Goal: Contribute content: Contribute content

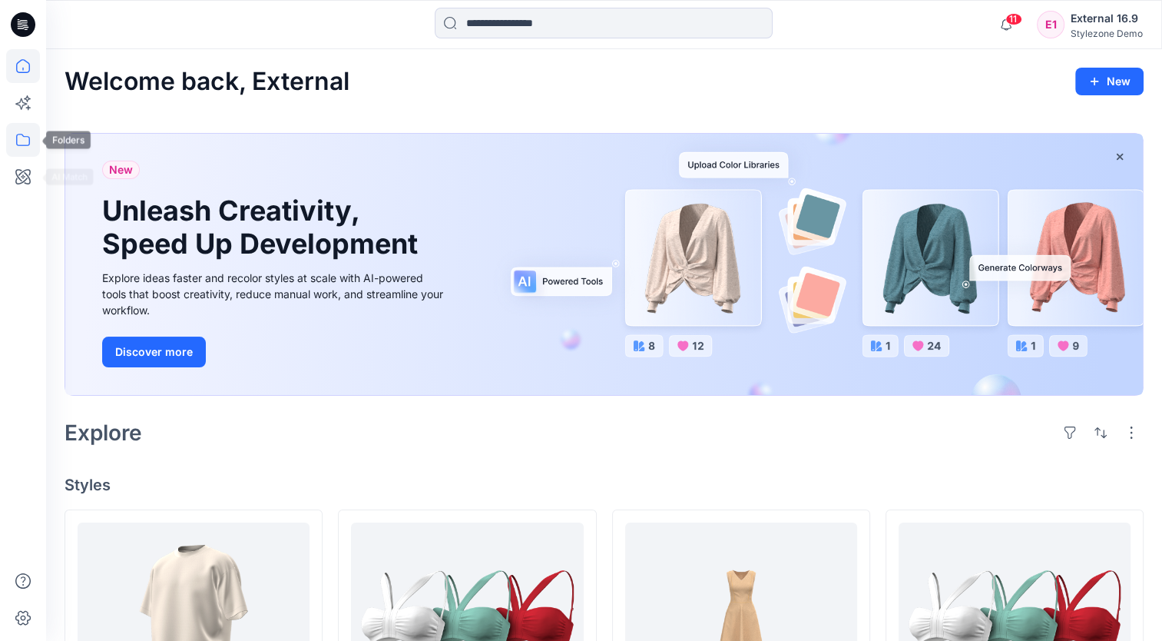
click at [27, 141] on icon at bounding box center [23, 140] width 34 height 34
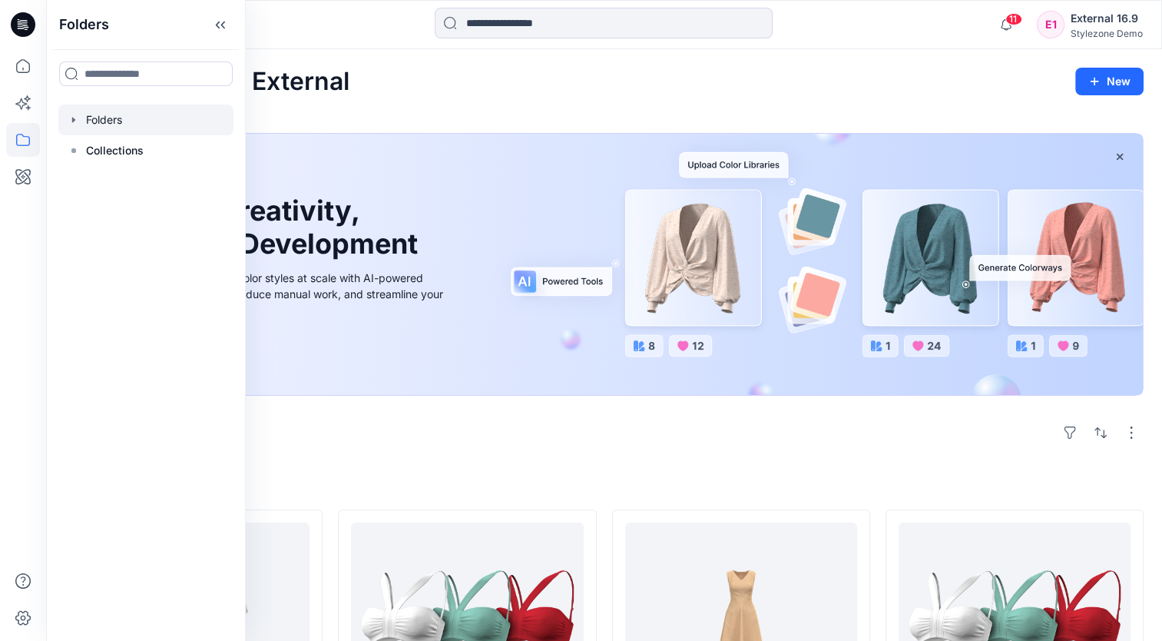
click at [166, 124] on div at bounding box center [145, 119] width 175 height 31
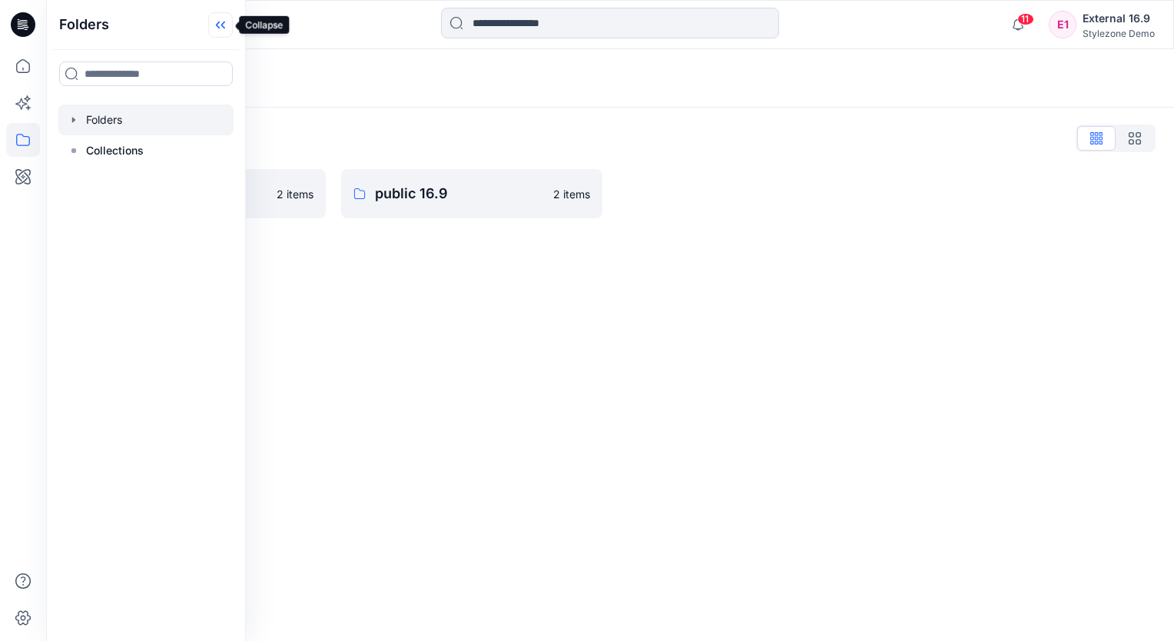
click at [223, 33] on icon at bounding box center [220, 24] width 25 height 25
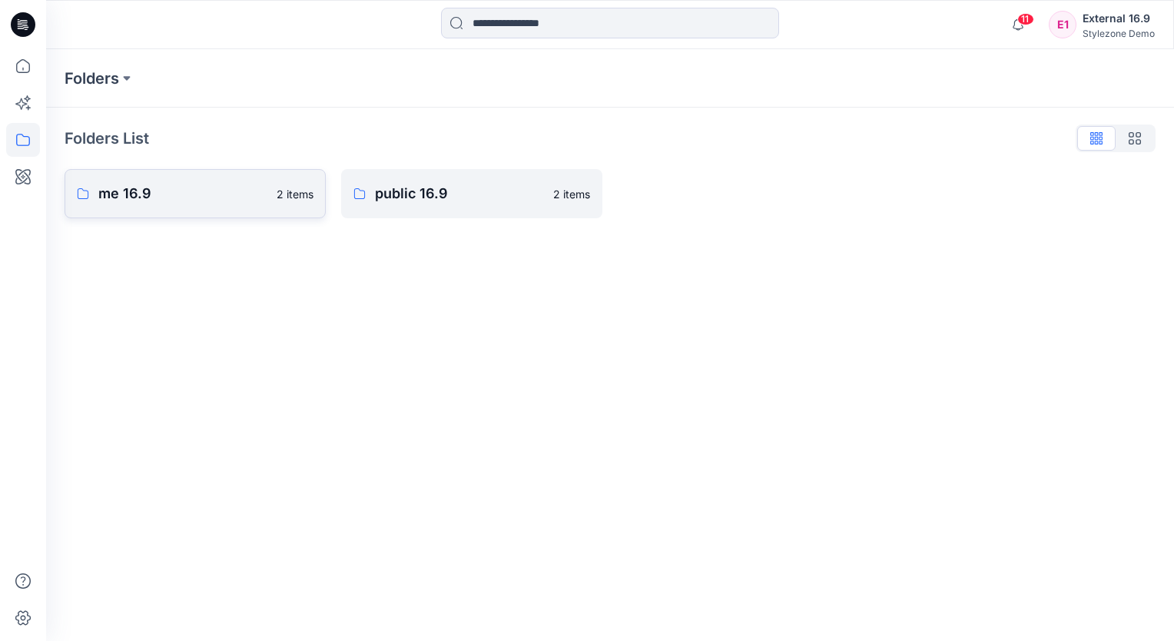
click at [200, 200] on p "me 16.9" at bounding box center [182, 194] width 169 height 22
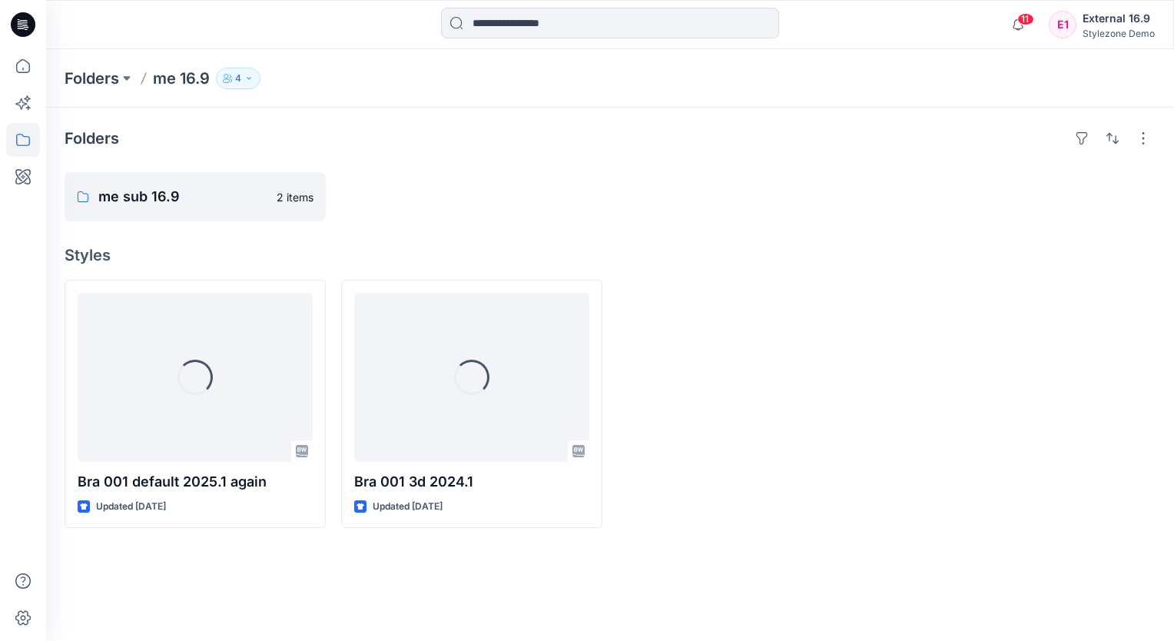
drag, startPoint x: 247, startPoint y: 78, endPoint x: 255, endPoint y: 84, distance: 10.3
click at [247, 78] on icon "button" at bounding box center [248, 78] width 9 height 9
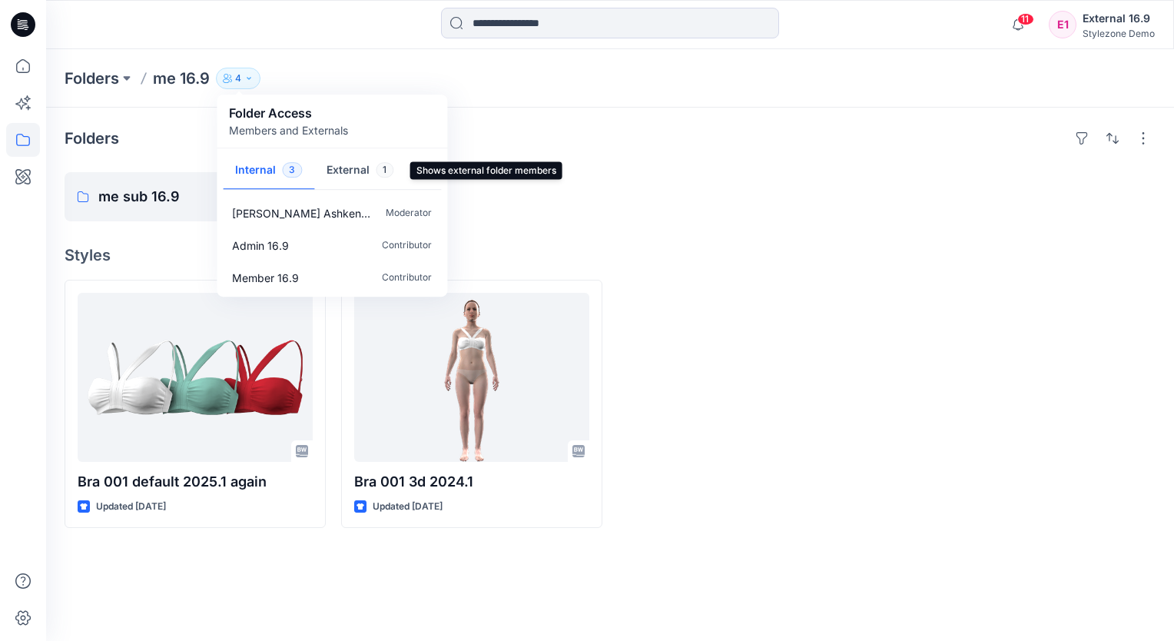
click at [376, 171] on span "1" at bounding box center [385, 169] width 18 height 15
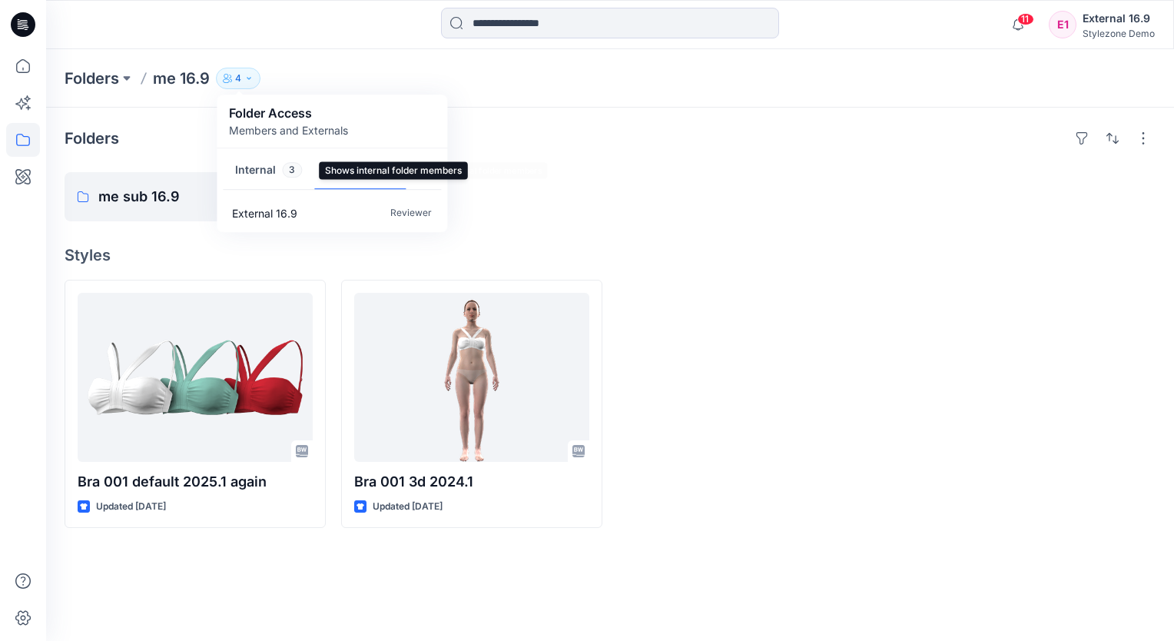
click at [719, 210] on div at bounding box center [748, 196] width 261 height 49
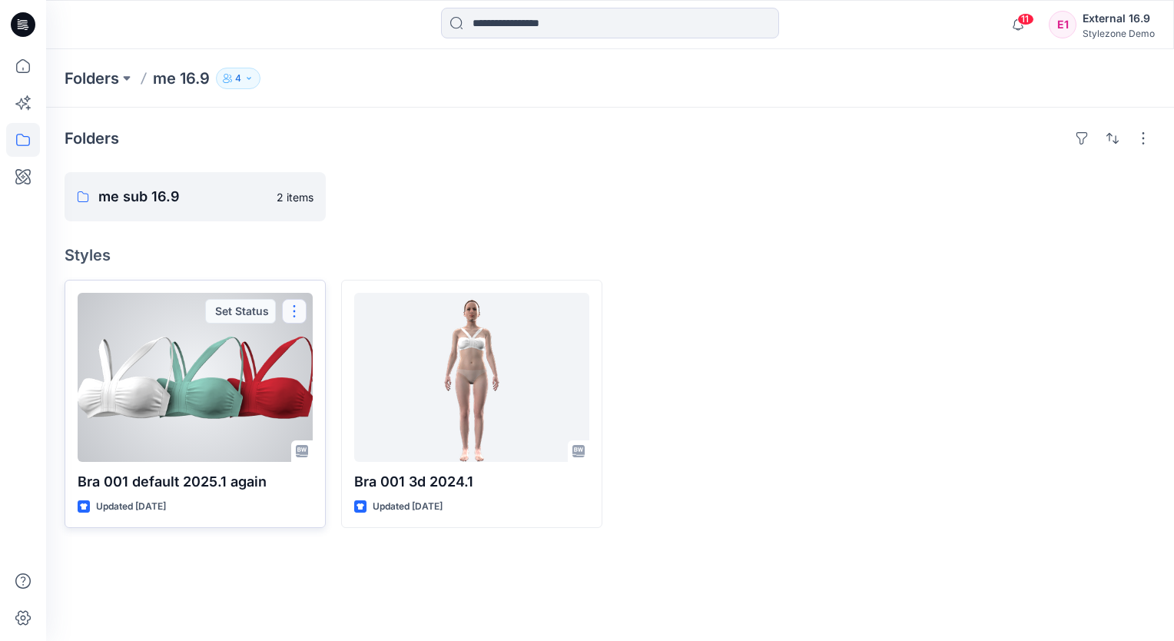
click at [292, 312] on button "button" at bounding box center [294, 311] width 25 height 25
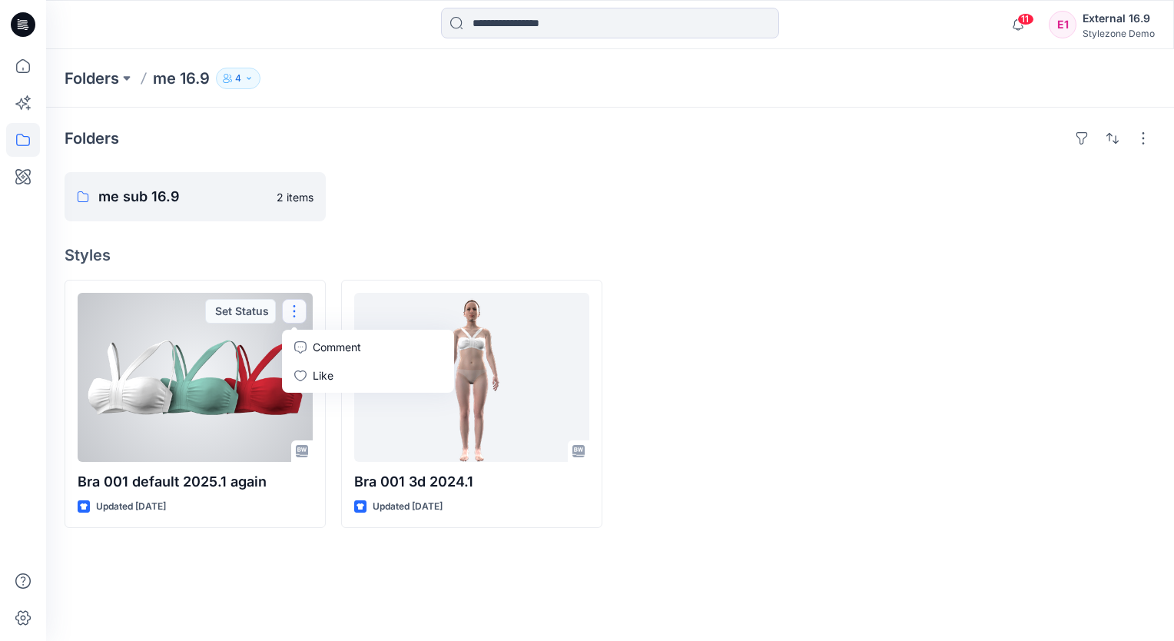
click at [199, 373] on div at bounding box center [195, 377] width 235 height 169
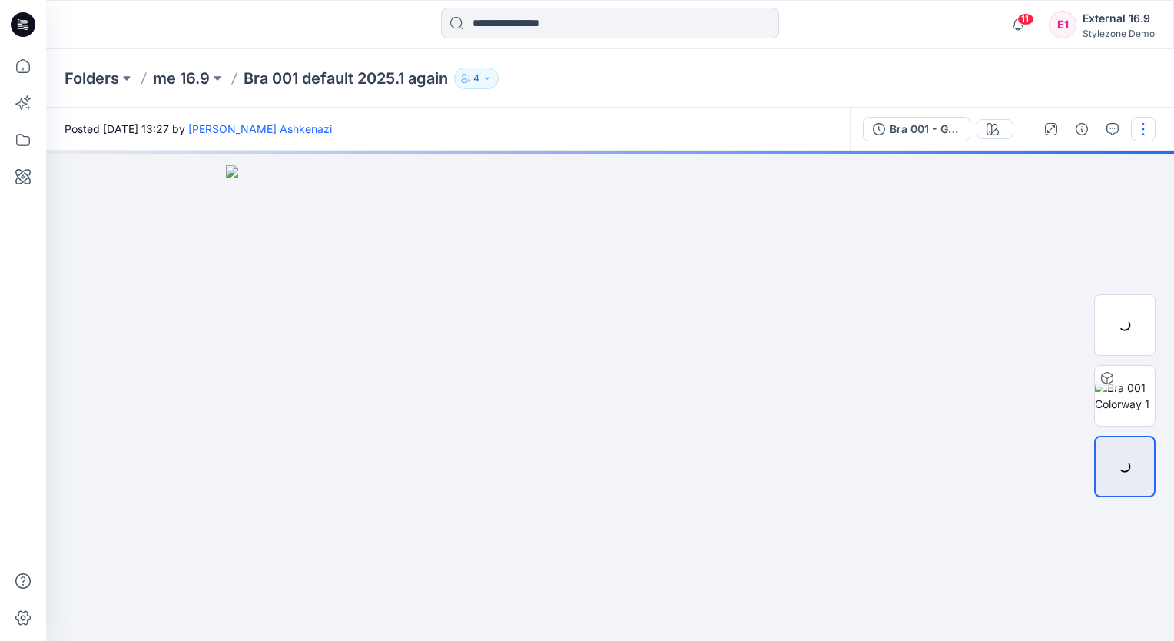
click at [1135, 138] on button "button" at bounding box center [1143, 129] width 25 height 25
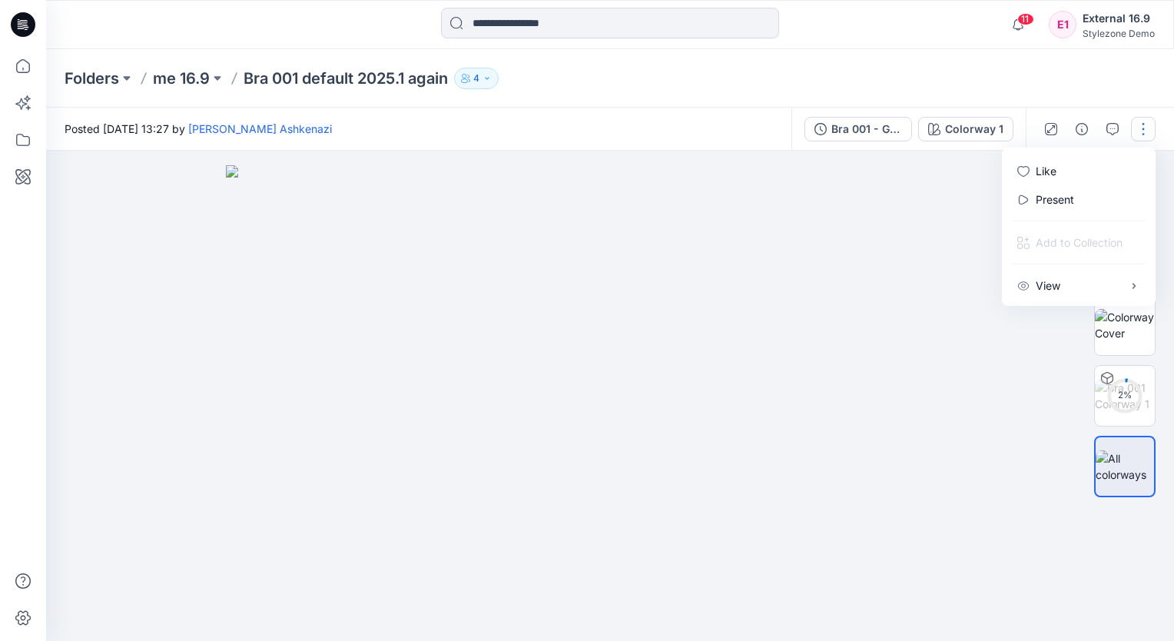
click at [857, 94] on div "Folders me 16.9 Bra 001 default 2025.1 again 4" at bounding box center [610, 78] width 1128 height 58
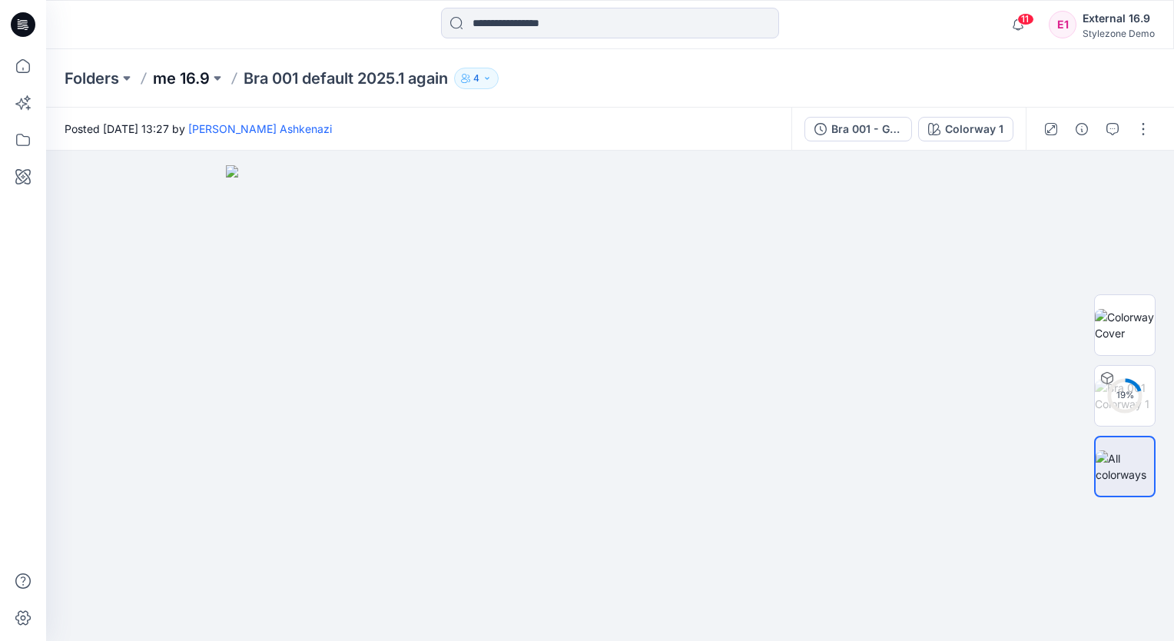
click at [194, 78] on p "me 16.9" at bounding box center [181, 79] width 57 height 22
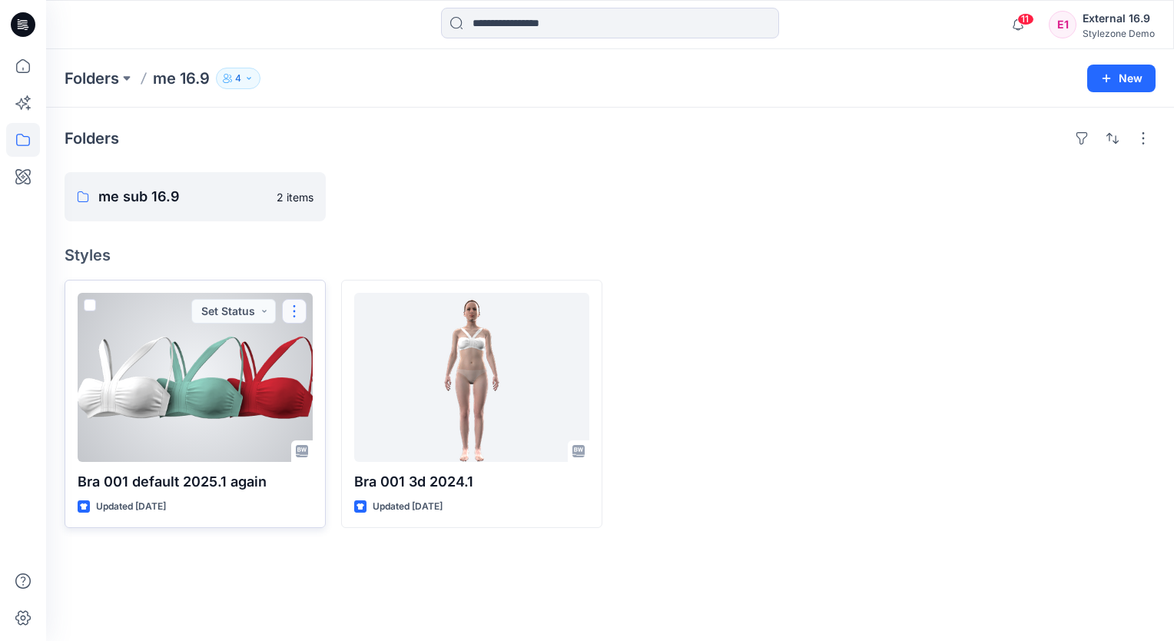
click at [297, 309] on button "button" at bounding box center [294, 311] width 25 height 25
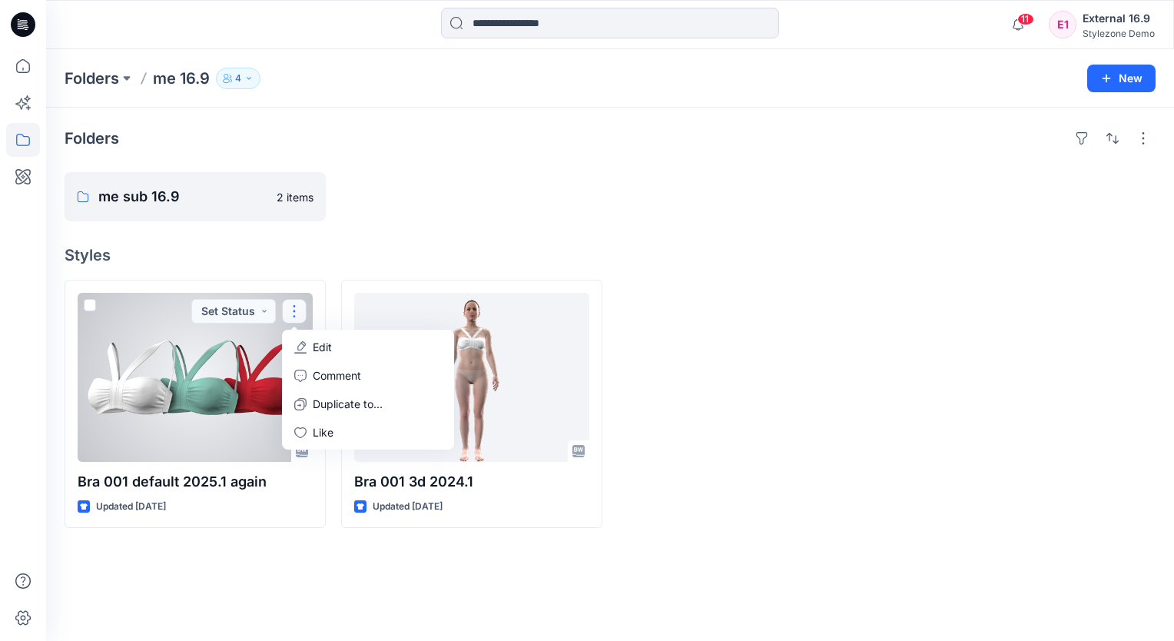
click at [230, 363] on div at bounding box center [195, 377] width 235 height 169
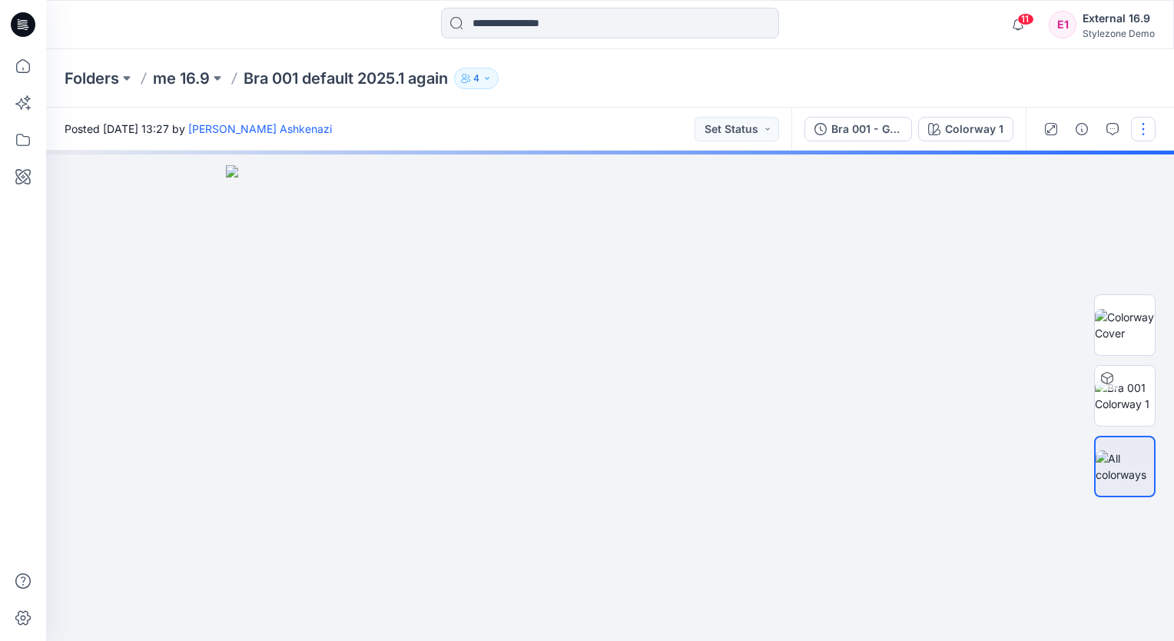
click at [1143, 131] on button "button" at bounding box center [1143, 129] width 25 height 25
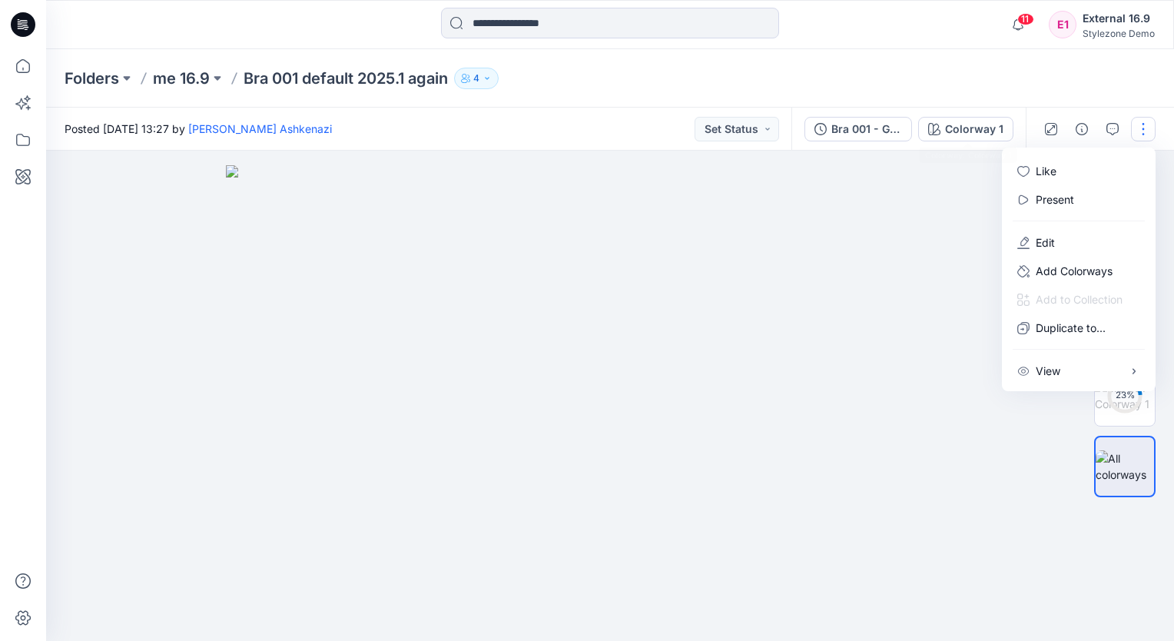
drag, startPoint x: 755, startPoint y: 104, endPoint x: 697, endPoint y: 104, distance: 57.6
click at [754, 104] on div "Folders me 16.9 Bra 001 default 2025.1 again 4" at bounding box center [610, 78] width 1128 height 58
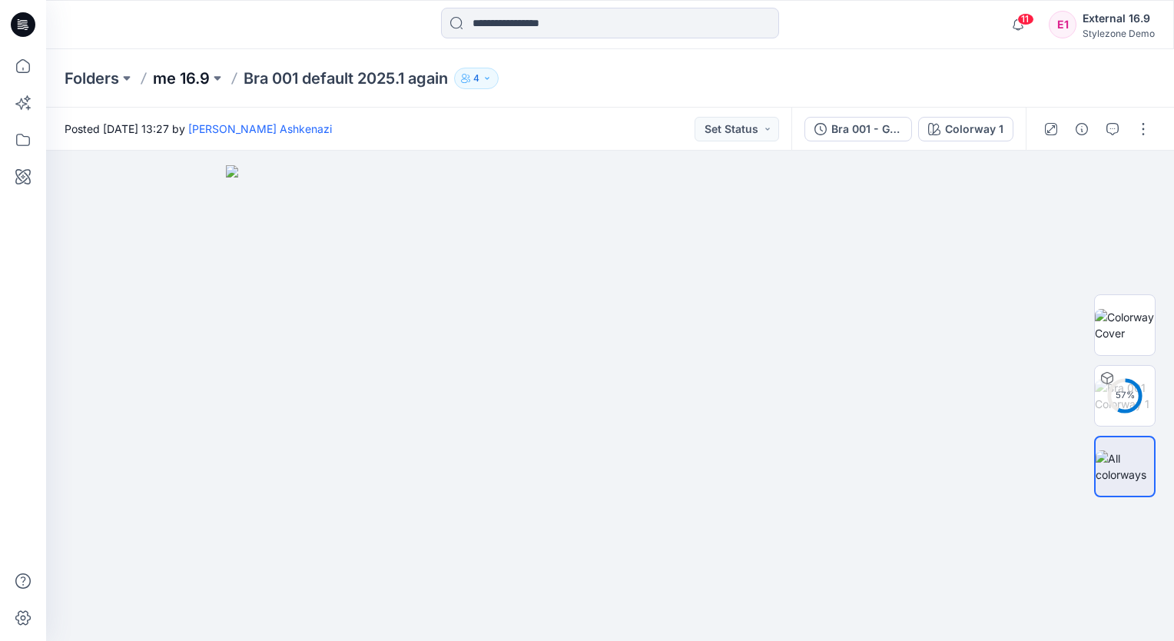
click at [192, 84] on p "me 16.9" at bounding box center [181, 79] width 57 height 22
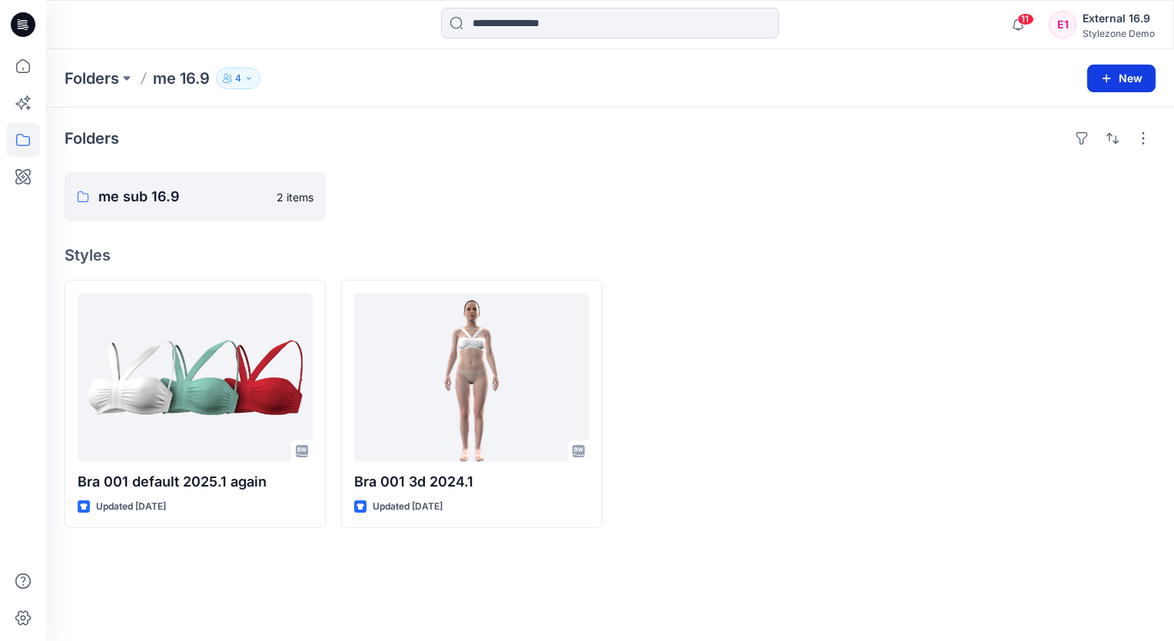
click at [1128, 67] on button "New" at bounding box center [1121, 79] width 68 height 28
drag, startPoint x: 1090, startPoint y: 118, endPoint x: 1042, endPoint y: 125, distance: 48.9
click at [1090, 118] on p "New Style" at bounding box center [1073, 116] width 51 height 18
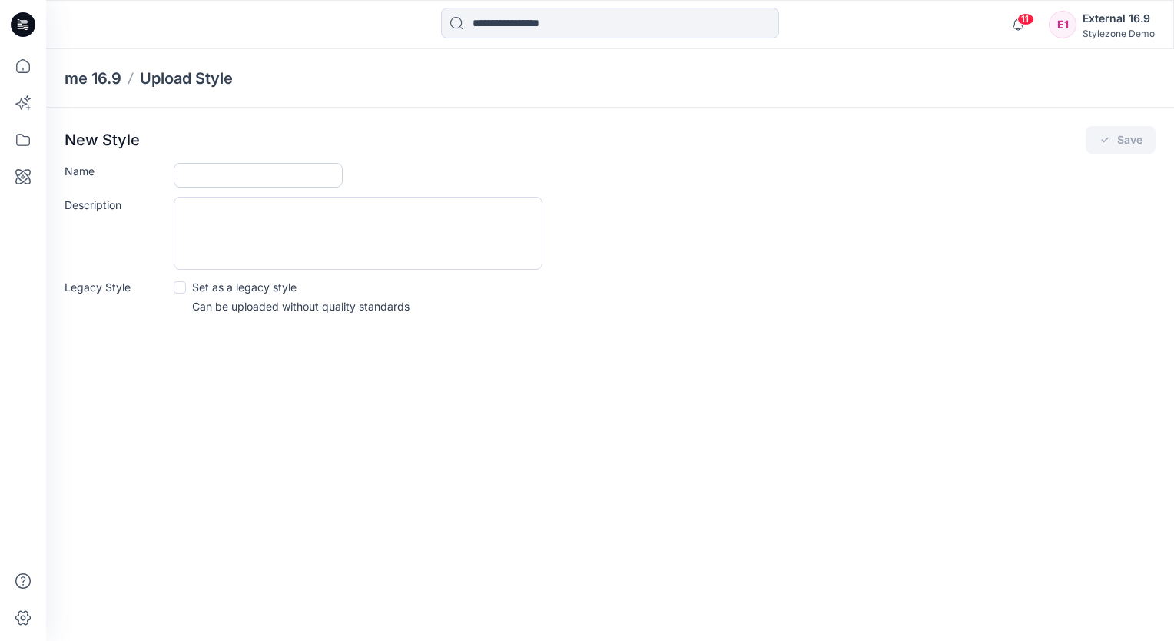
click at [246, 184] on input "Name" at bounding box center [258, 175] width 169 height 25
type input "******"
click at [1126, 134] on button "Save" at bounding box center [1120, 140] width 70 height 28
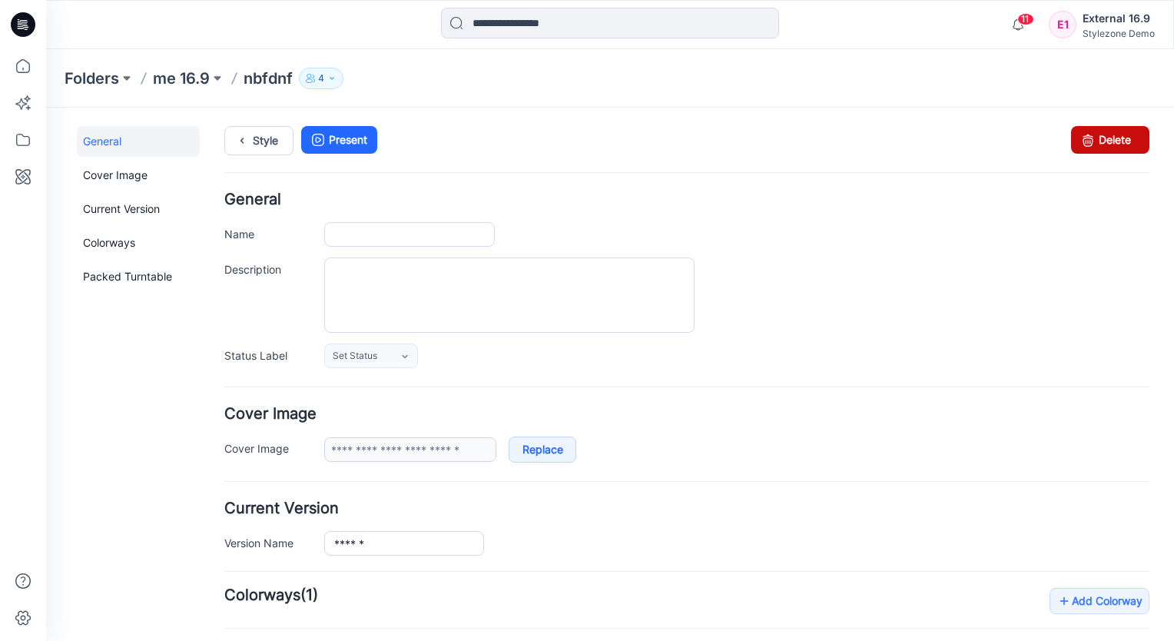
type input "******"
type input "**********"
click at [274, 137] on link "Style" at bounding box center [258, 140] width 69 height 29
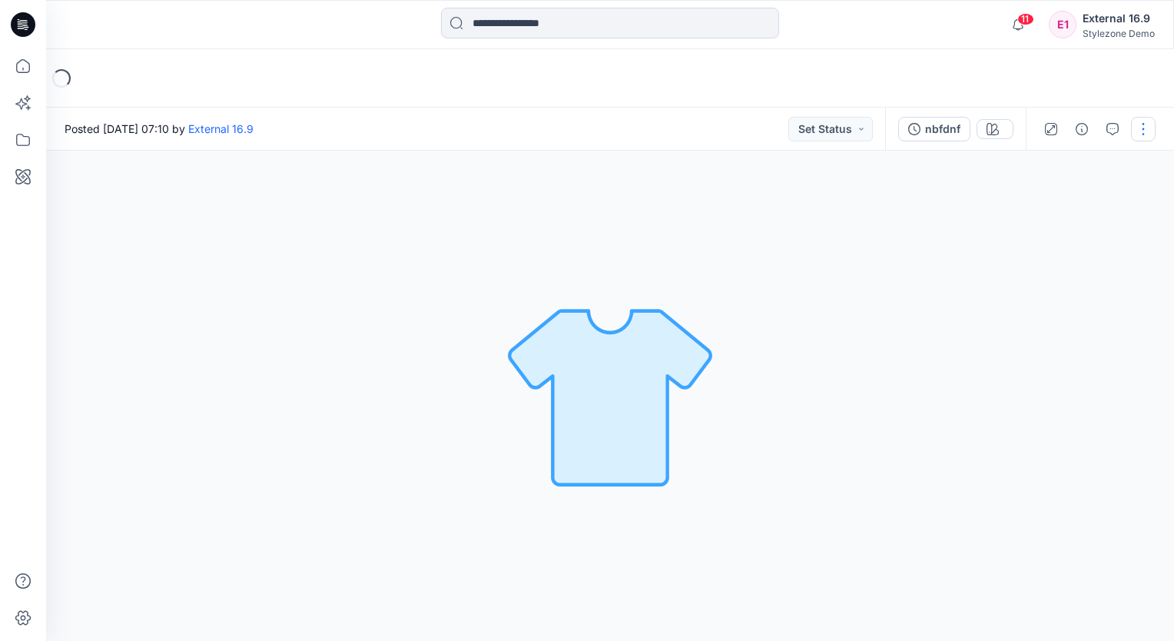
click at [1140, 131] on button "button" at bounding box center [1143, 129] width 25 height 25
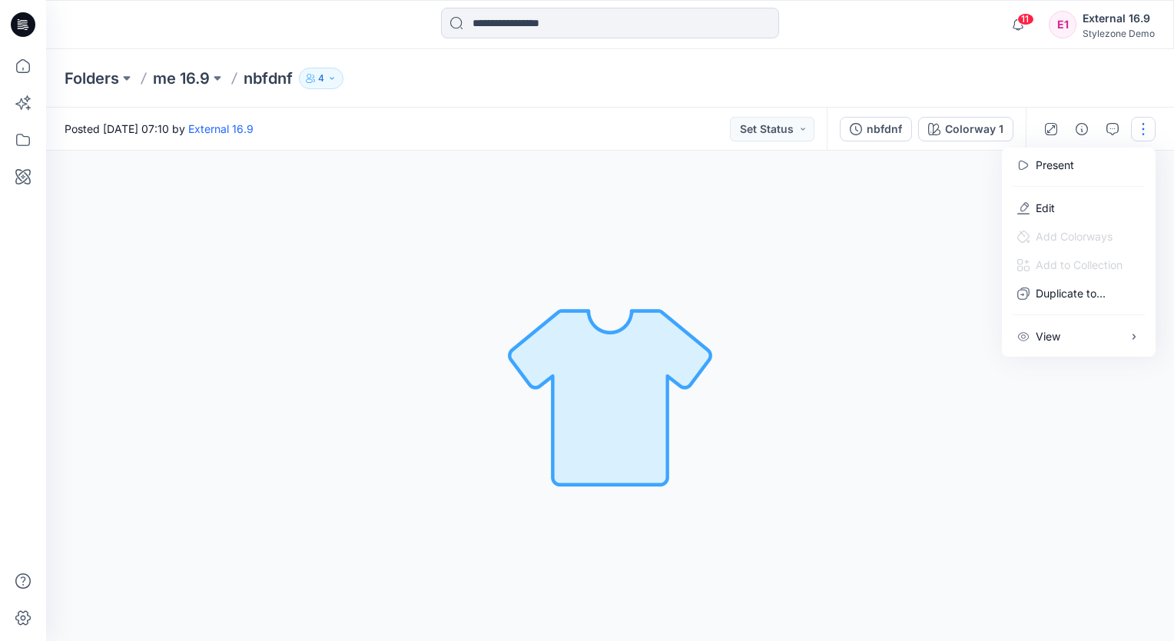
click at [712, 78] on div "Folders me 16.9 nbfdnf 4" at bounding box center [550, 79] width 971 height 22
